Goal: Information Seeking & Learning: Learn about a topic

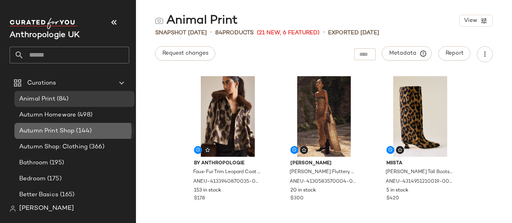
click at [48, 127] on span "Autumn Print Shop" at bounding box center [46, 131] width 55 height 9
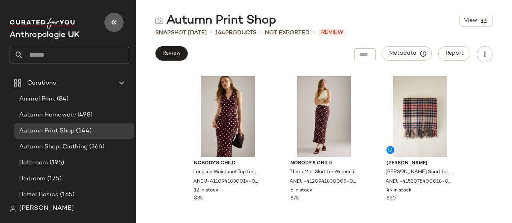
click at [116, 24] on icon "button" at bounding box center [114, 23] width 10 height 10
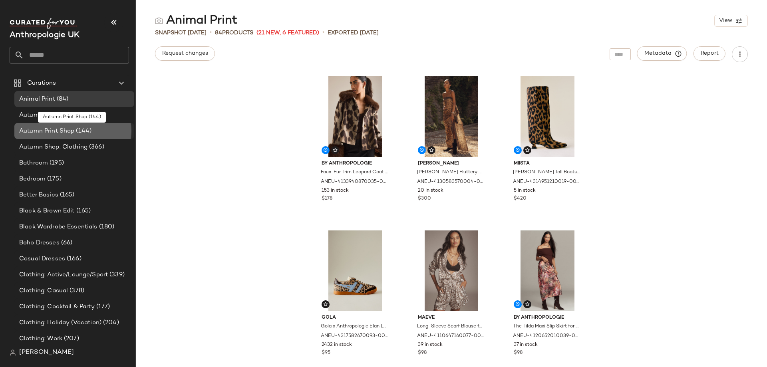
click at [66, 128] on span "Autumn Print Shop" at bounding box center [46, 131] width 55 height 9
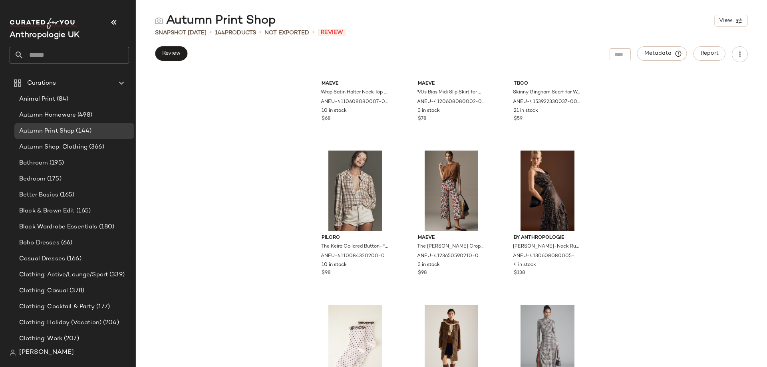
scroll to position [646, 0]
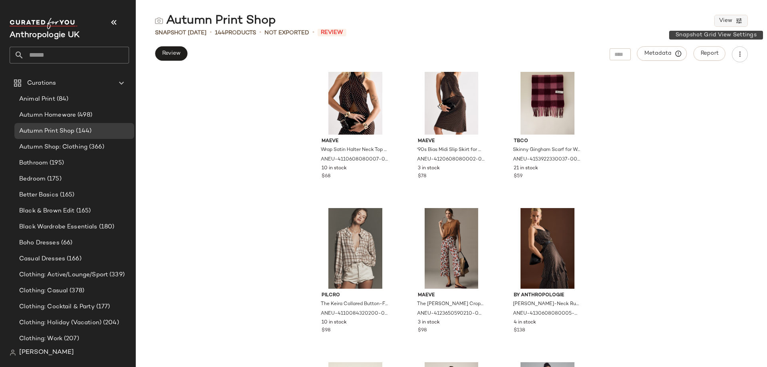
click at [727, 22] on span "View" at bounding box center [726, 21] width 14 height 6
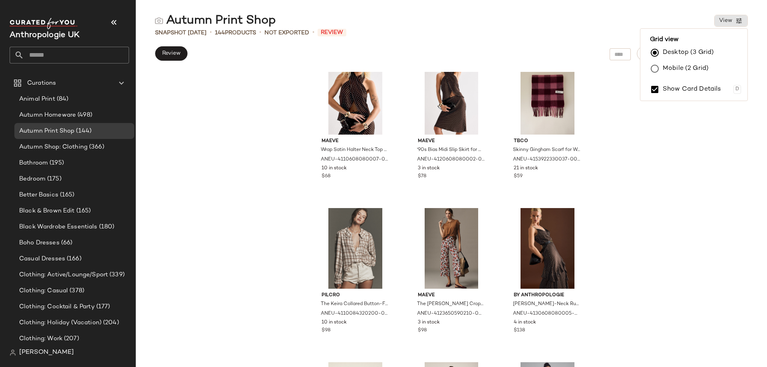
click at [676, 19] on div "Autumn Print Shop View" at bounding box center [451, 21] width 631 height 16
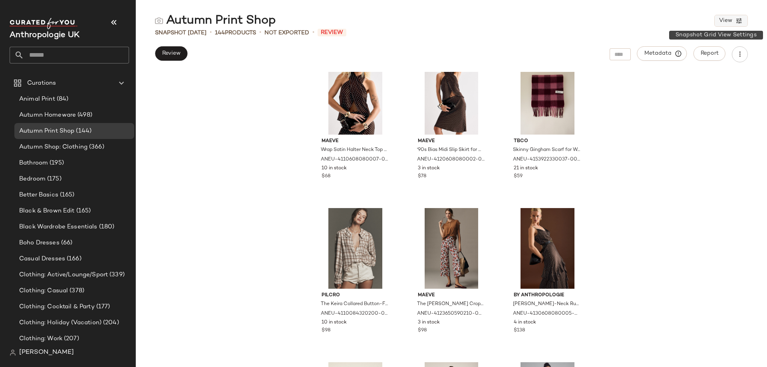
click at [727, 24] on span "View" at bounding box center [726, 21] width 14 height 6
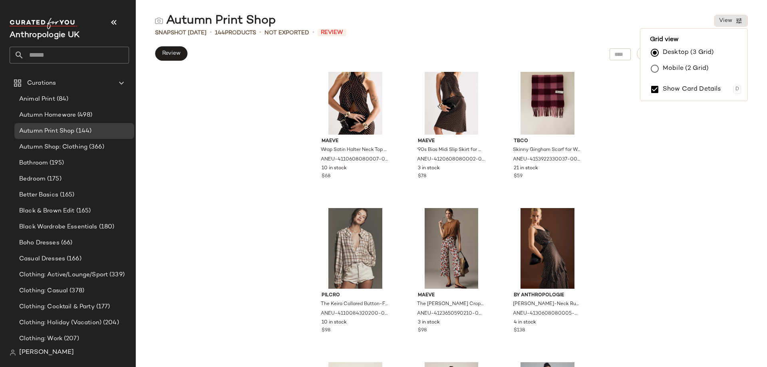
click at [677, 68] on label "Mobile (2 Grid)" at bounding box center [686, 69] width 46 height 16
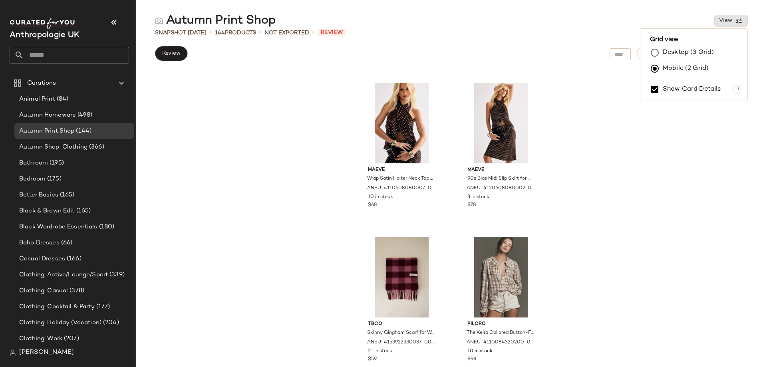
click at [561, 270] on div "Maeve Wrap Satin Halter Neck Top for Women, Polyester/Elastane, Size Uk 10 by M…" at bounding box center [451, 219] width 631 height 295
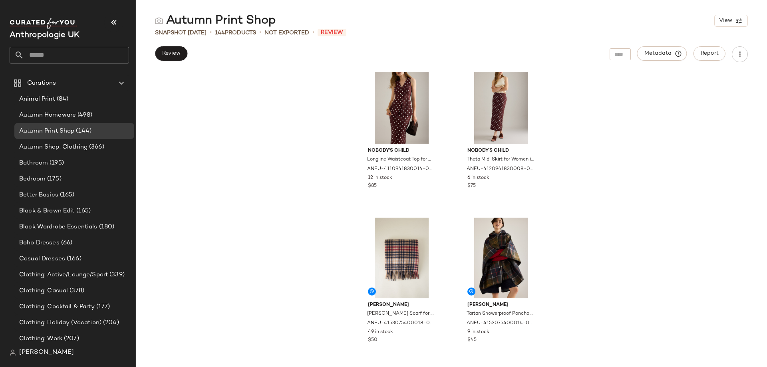
scroll to position [0, 0]
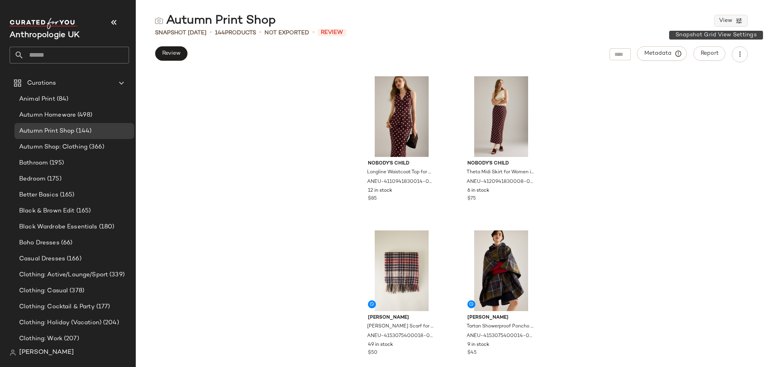
click at [721, 26] on button "View" at bounding box center [732, 21] width 34 height 12
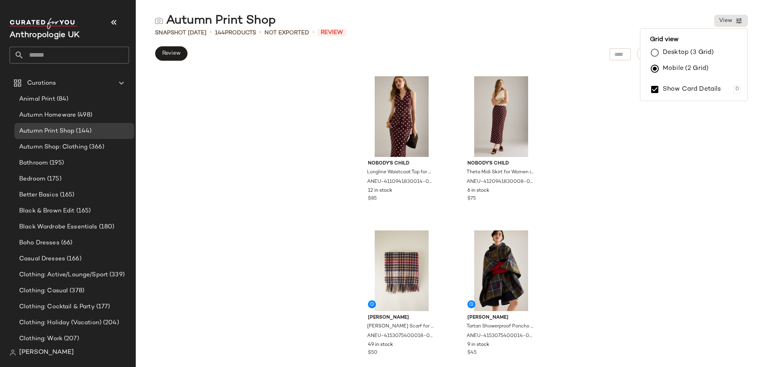
click at [683, 52] on label "Desktop (3 Grid)" at bounding box center [688, 53] width 51 height 16
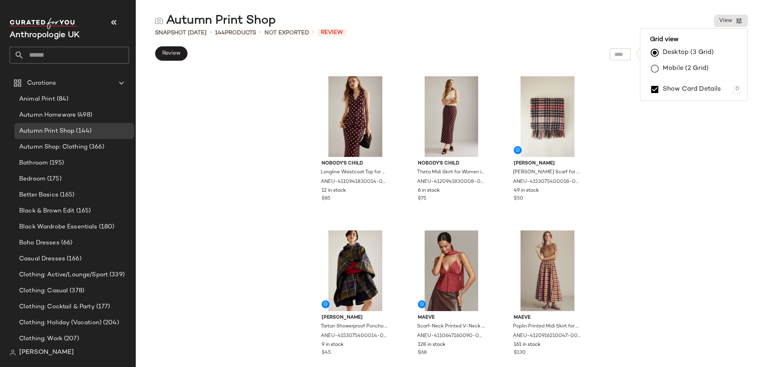
drag, startPoint x: 700, startPoint y: 153, endPoint x: 710, endPoint y: 127, distance: 28.0
click at [701, 153] on div "Nobody's Child Longline Waistcoat Top for Women in Brown, Cotton/Tencel/LENZING…" at bounding box center [451, 219] width 631 height 295
click at [739, 61] on button "button" at bounding box center [740, 54] width 16 height 16
click at [701, 159] on div "Nobody's Child Longline Waistcoat Top for Women in Brown, Cotton/Tencel/LENZING…" at bounding box center [451, 219] width 631 height 295
click at [589, 129] on div "Nobody's Child Longline Waistcoat Top for Women in Brown, Cotton/Tencel/LENZING…" at bounding box center [451, 219] width 631 height 295
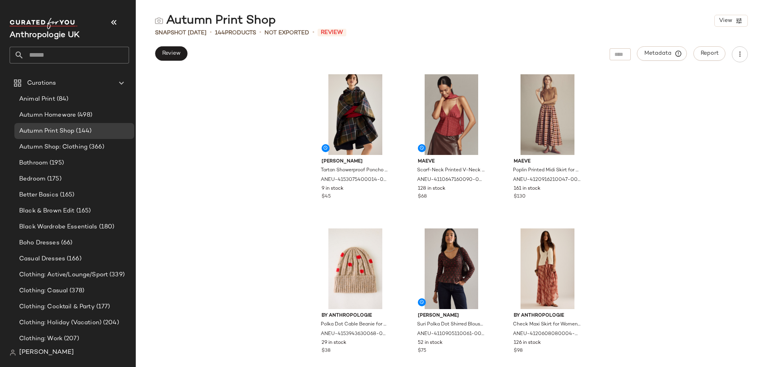
scroll to position [166, 0]
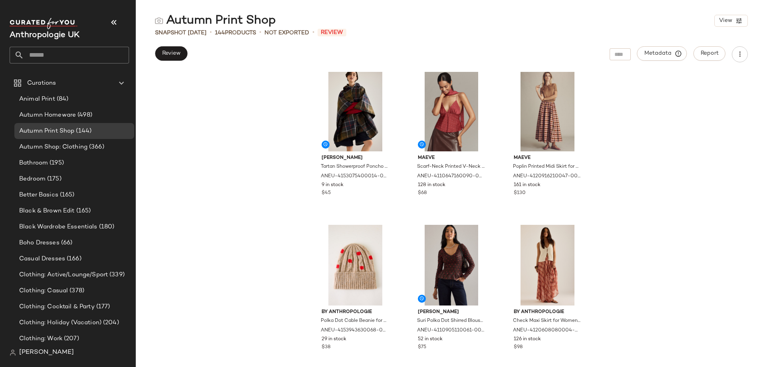
click at [614, 190] on div "Barbour Tartan Showerproof Poncho Jacket for Women in Blue, Polyester by Barbou…" at bounding box center [451, 219] width 631 height 295
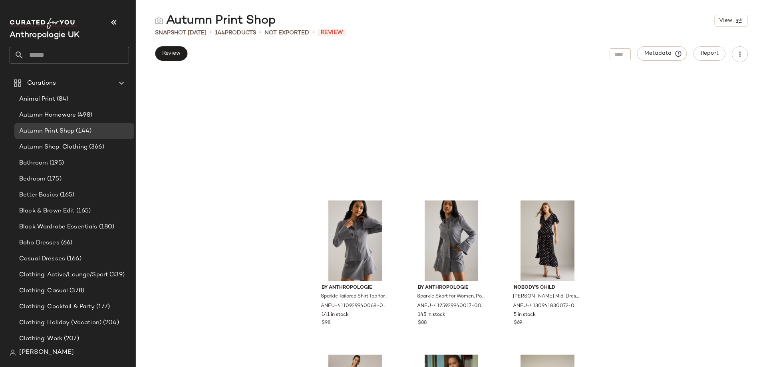
scroll to position [4513, 0]
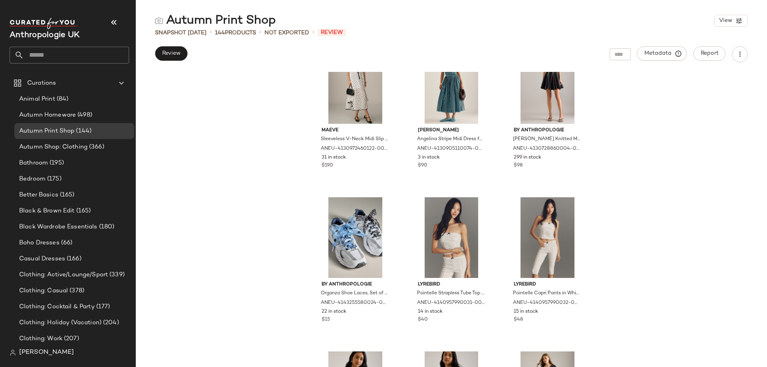
click at [207, 219] on div "Maeve Sleeveless V-Neck Midi Slip Dress for Women in Black, Polyester/Viscose, …" at bounding box center [451, 219] width 631 height 295
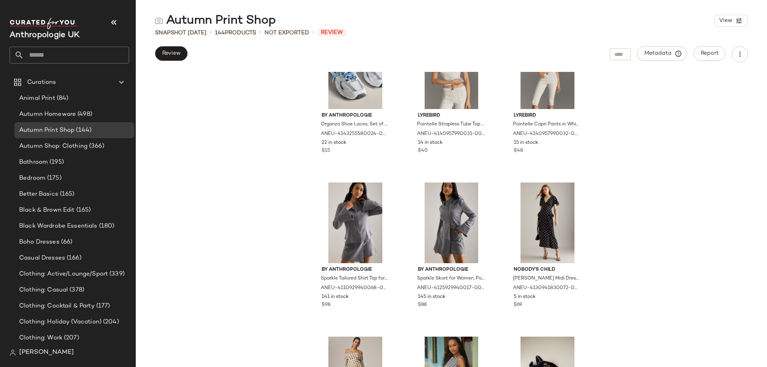
scroll to position [0, 0]
click at [60, 97] on span "(84)" at bounding box center [62, 99] width 14 height 9
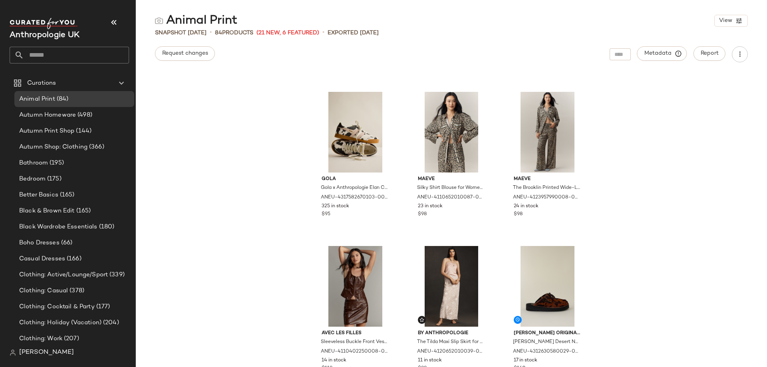
scroll to position [326, 0]
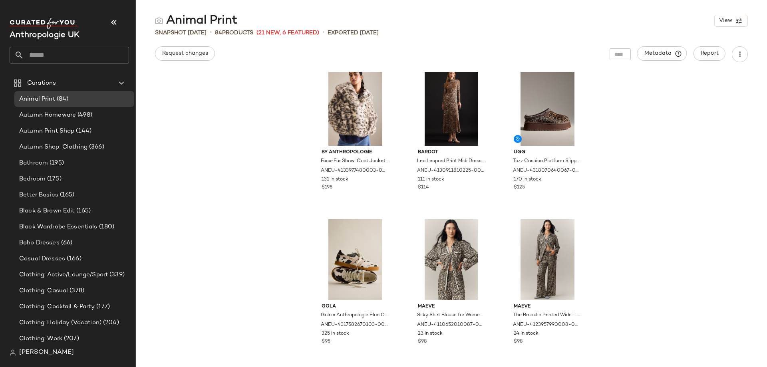
click at [232, 204] on div "By Anthropologie Faux-Fur Shawl Coat Jacket for Women, Polyester, Size Uk 8 by …" at bounding box center [451, 219] width 631 height 295
